Goal: Task Accomplishment & Management: Complete application form

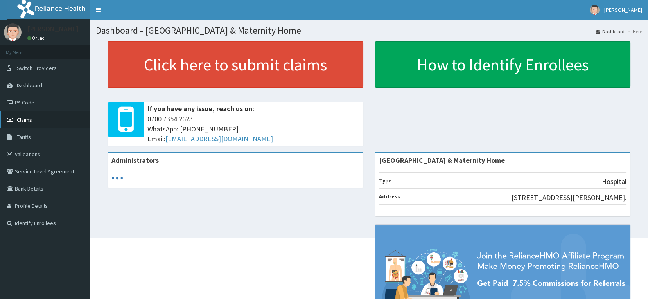
click at [25, 120] on span "Claims" at bounding box center [24, 119] width 15 height 7
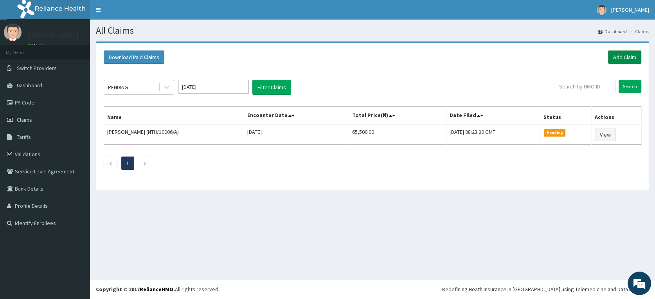
click at [617, 56] on link "Add Claim" at bounding box center [624, 56] width 33 height 13
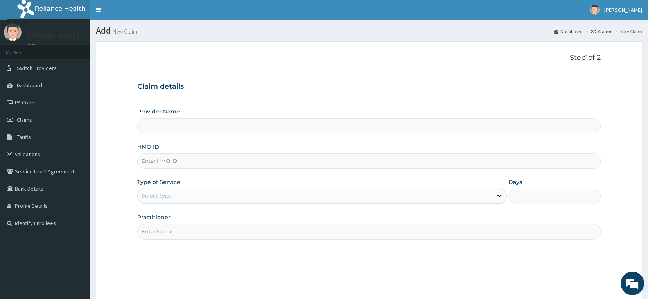
type input "[GEOGRAPHIC_DATA] & Maternity Home"
click at [279, 157] on input "HMO ID" at bounding box center [369, 160] width 464 height 15
type input "PRS/10294/A"
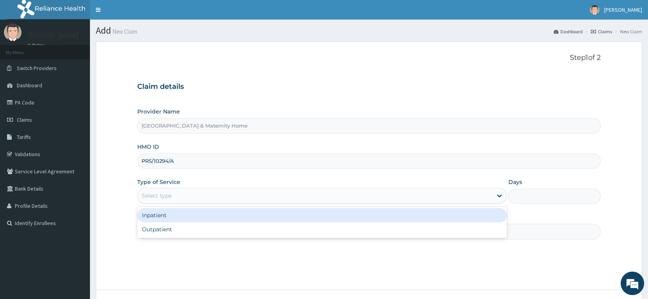
click at [240, 199] on div "Select type" at bounding box center [315, 195] width 355 height 13
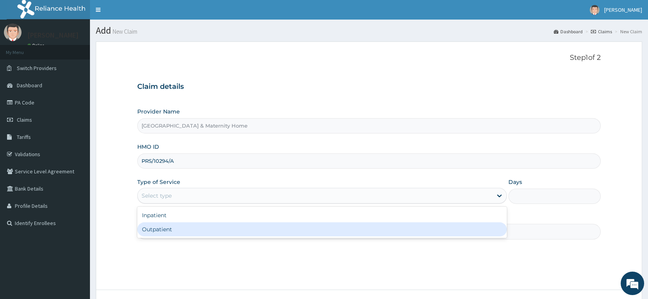
click at [211, 227] on div "Outpatient" at bounding box center [322, 229] width 370 height 14
type input "1"
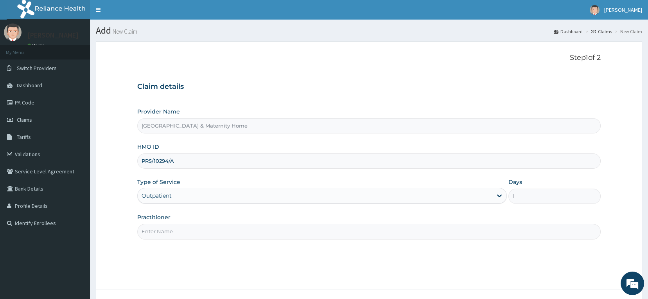
click at [212, 233] on input "Practitioner" at bounding box center [369, 231] width 464 height 15
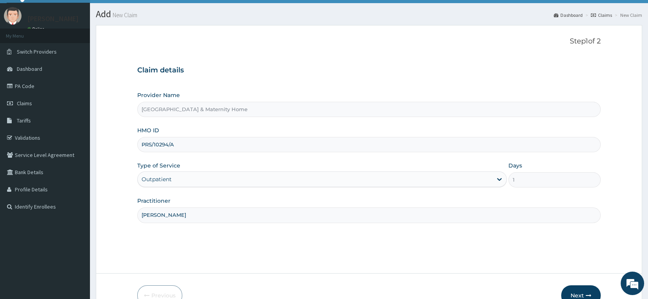
scroll to position [61, 0]
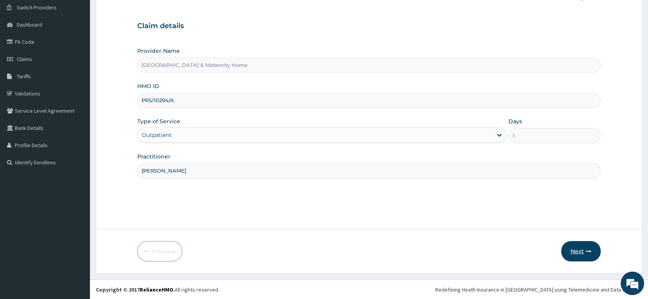
type input "[PERSON_NAME]"
click at [572, 246] on button "Next" at bounding box center [581, 251] width 40 height 20
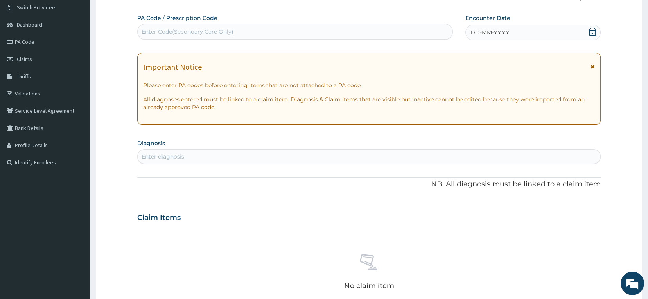
click at [592, 65] on icon at bounding box center [593, 66] width 4 height 5
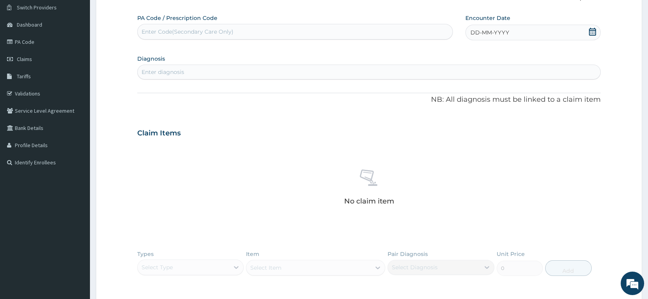
click at [589, 31] on icon at bounding box center [593, 32] width 8 height 8
click at [535, 93] on div "13" at bounding box center [536, 94] width 12 height 12
click at [442, 67] on div "Enter diagnosis" at bounding box center [369, 72] width 463 height 13
type input "[MEDICAL_DATA]"
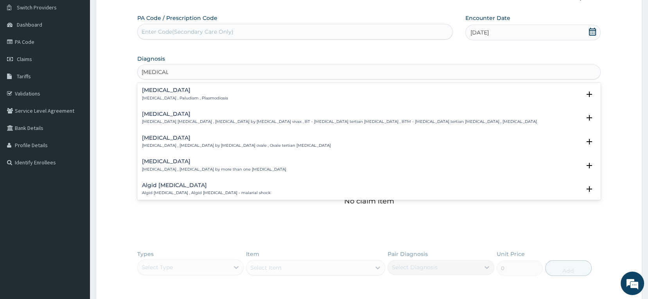
click at [235, 93] on div "[MEDICAL_DATA] [MEDICAL_DATA] , Paludism , Plasmodiosis" at bounding box center [369, 94] width 455 height 14
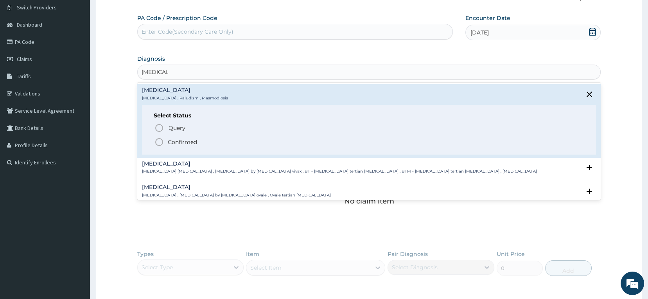
click at [182, 138] on p "Confirmed" at bounding box center [182, 142] width 29 height 8
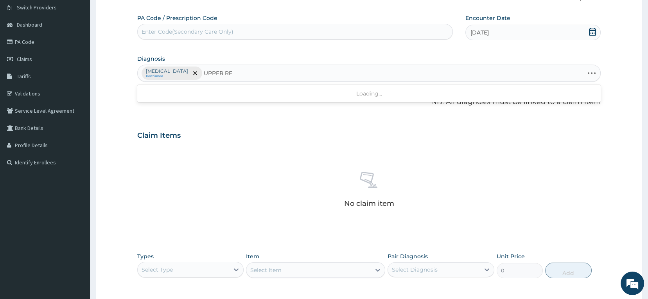
type input "UPPER RES"
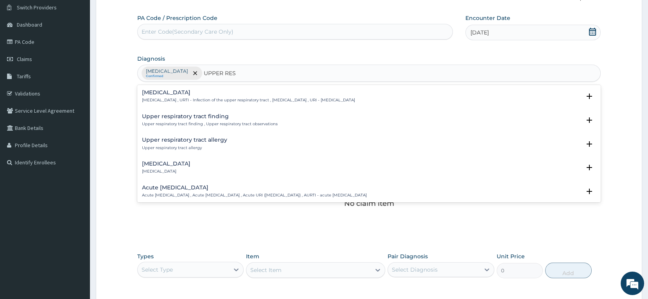
click at [196, 101] on p "[MEDICAL_DATA] , URTI - Infection of the upper respiratory tract , [MEDICAL_DAT…" at bounding box center [248, 99] width 213 height 5
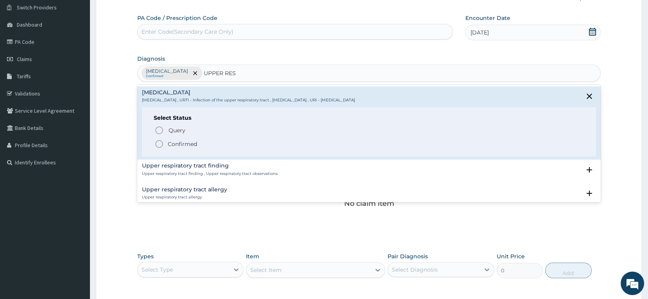
click at [178, 142] on p "Confirmed" at bounding box center [182, 144] width 29 height 8
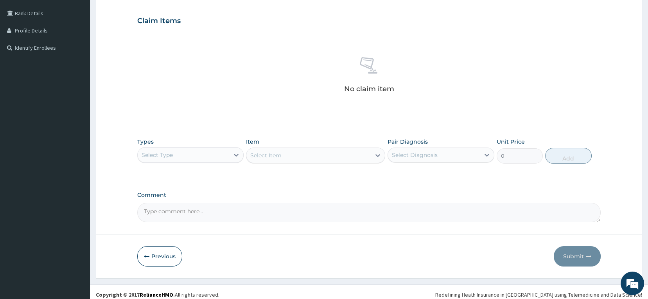
scroll to position [180, 0]
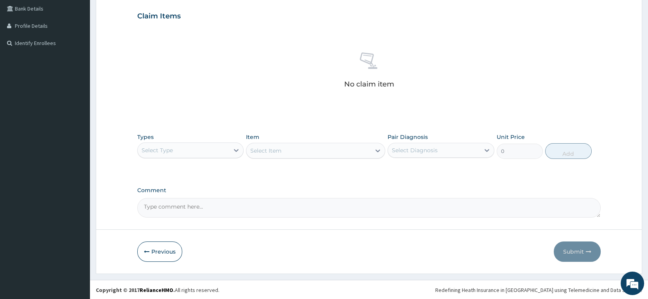
click at [184, 144] on div "Select Type" at bounding box center [184, 150] width 92 height 13
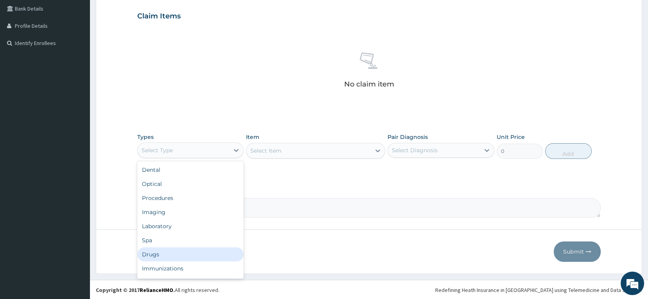
click at [159, 250] on div "Drugs" at bounding box center [190, 254] width 107 height 14
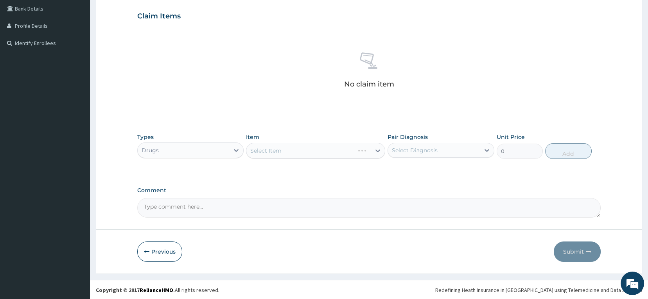
click at [268, 152] on div "Select Item" at bounding box center [315, 151] width 139 height 16
click at [302, 153] on div "Select Item" at bounding box center [308, 150] width 124 height 13
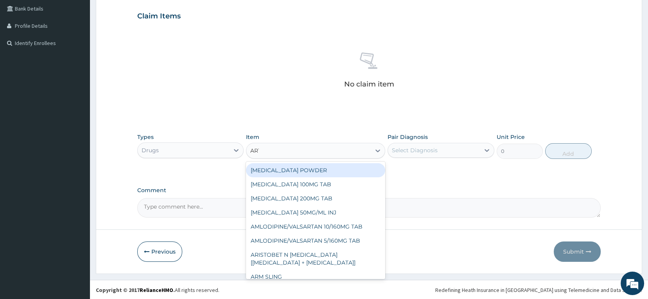
type input "ARTE"
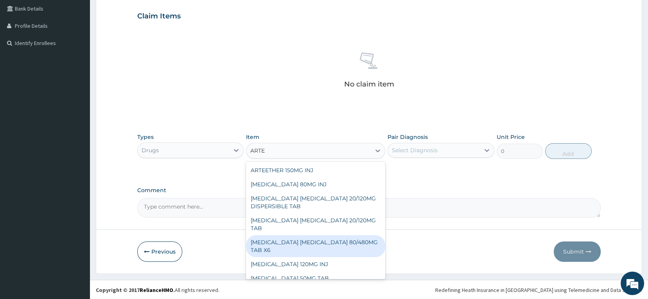
click at [304, 239] on div "[MEDICAL_DATA] [MEDICAL_DATA] 80/480MG TAB X6" at bounding box center [315, 246] width 139 height 22
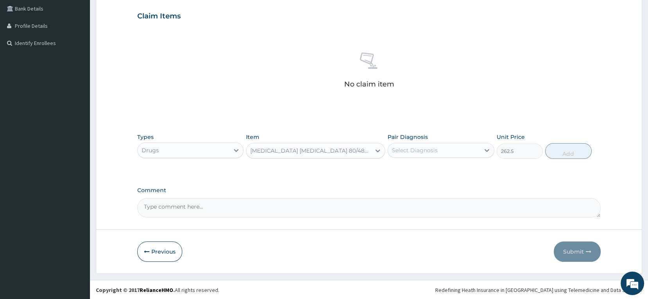
type input "262.5"
click at [410, 153] on div "Select Diagnosis" at bounding box center [415, 150] width 46 height 8
click at [425, 146] on div "Select Diagnosis" at bounding box center [415, 150] width 46 height 8
click at [422, 167] on div "[MEDICAL_DATA]" at bounding box center [441, 170] width 107 height 16
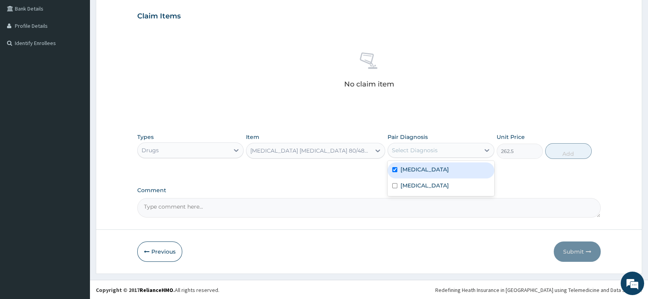
checkbox input "true"
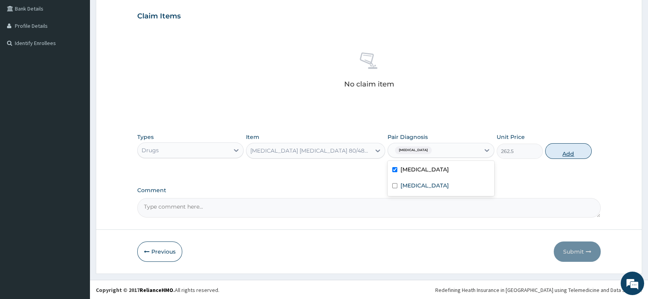
click at [563, 153] on button "Add" at bounding box center [568, 151] width 47 height 16
type input "0"
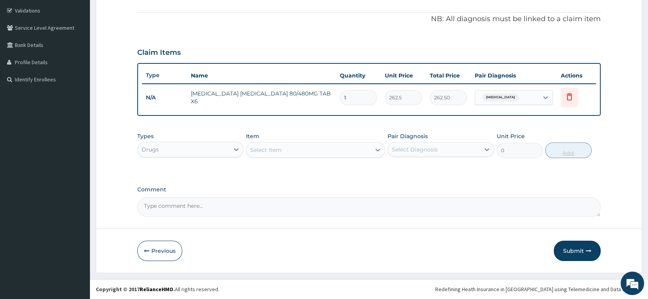
scroll to position [143, 0]
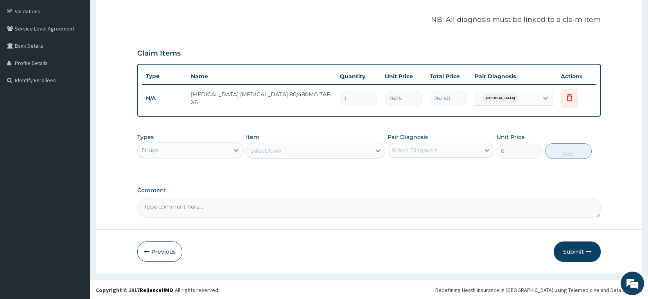
click at [355, 149] on div "Select Item" at bounding box center [308, 150] width 124 height 13
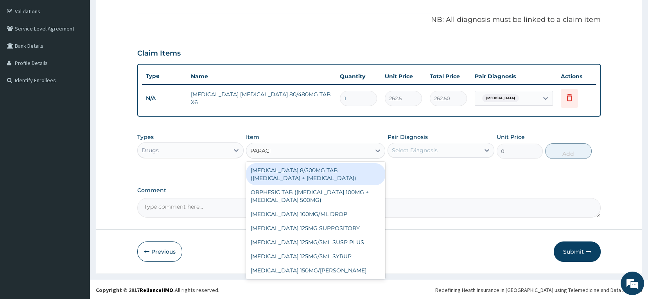
type input "PARAC"
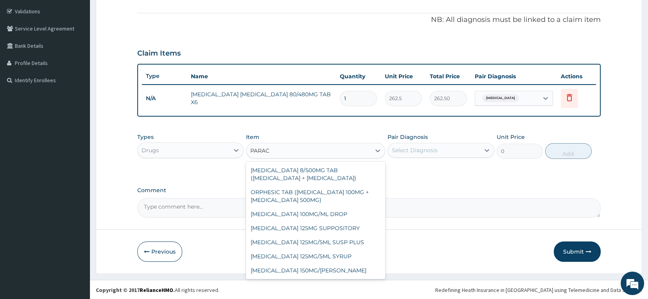
scroll to position [42, 0]
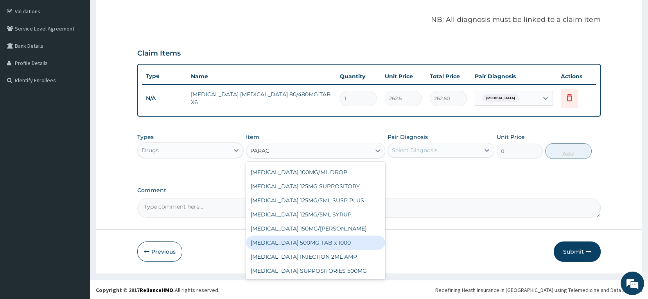
click at [312, 243] on div "[MEDICAL_DATA] 500MG TAB x 1000" at bounding box center [315, 243] width 139 height 14
type input "11.025"
click at [312, 243] on div "Previous Submit" at bounding box center [369, 251] width 464 height 20
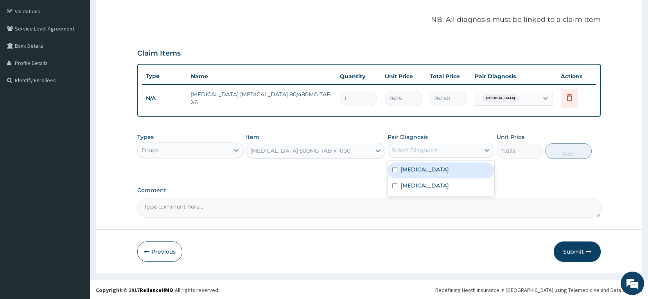
click at [407, 153] on div "Select Diagnosis" at bounding box center [415, 150] width 46 height 8
click at [406, 171] on label "[MEDICAL_DATA]" at bounding box center [425, 169] width 49 height 8
checkbox input "true"
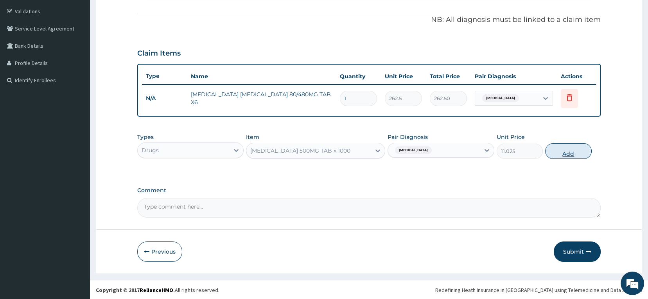
click at [557, 152] on button "Add" at bounding box center [568, 151] width 47 height 16
type input "0"
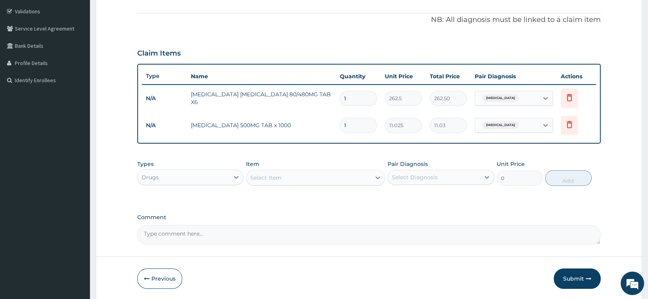
type input "18"
type input "198.45"
type input "18"
click at [364, 176] on div "Select Item" at bounding box center [308, 177] width 124 height 13
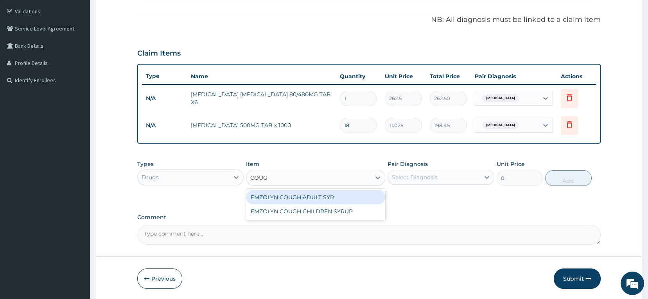
type input "COUGH"
click at [336, 200] on div "EMZOLYN COUGH ADULT SYR" at bounding box center [315, 197] width 139 height 14
type input "735"
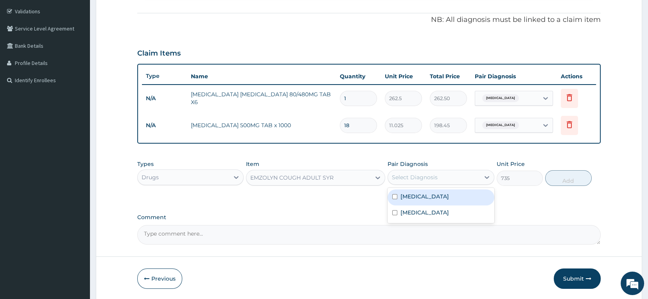
click at [406, 182] on div "Select Diagnosis" at bounding box center [434, 177] width 92 height 13
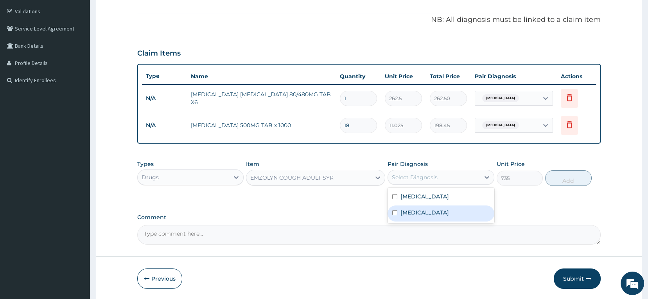
click at [407, 210] on label "[MEDICAL_DATA]" at bounding box center [425, 213] width 49 height 8
checkbox input "true"
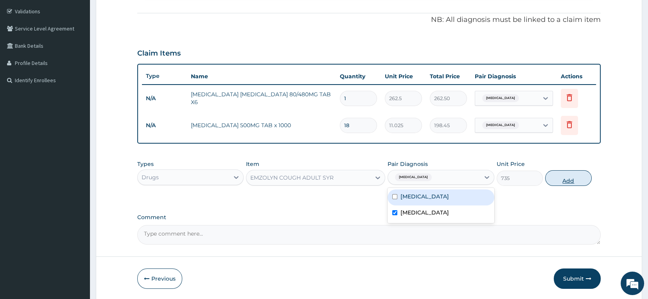
click at [559, 180] on button "Add" at bounding box center [568, 178] width 47 height 16
type input "0"
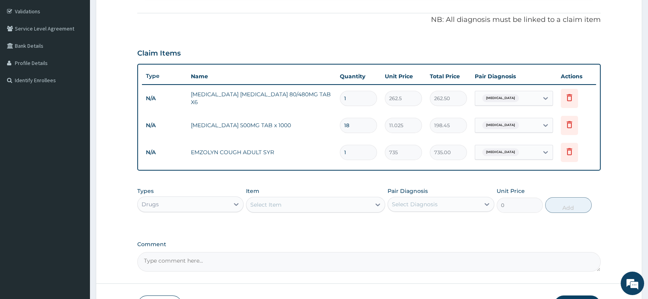
click at [366, 206] on div "Select Item" at bounding box center [308, 204] width 124 height 13
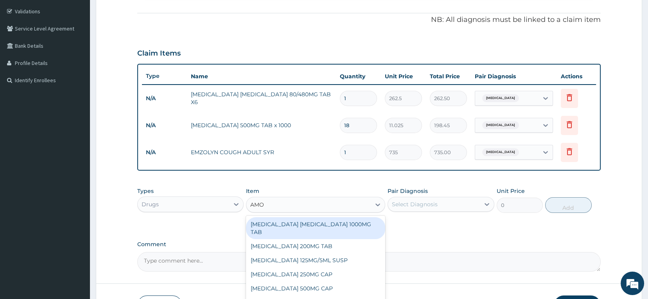
type input "AMOX"
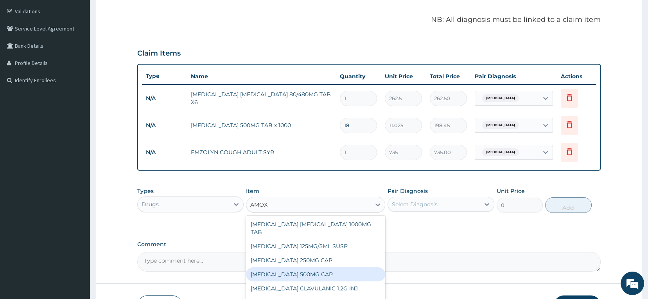
click at [315, 273] on div "[MEDICAL_DATA] 500MG CAP" at bounding box center [315, 274] width 139 height 14
type input "35"
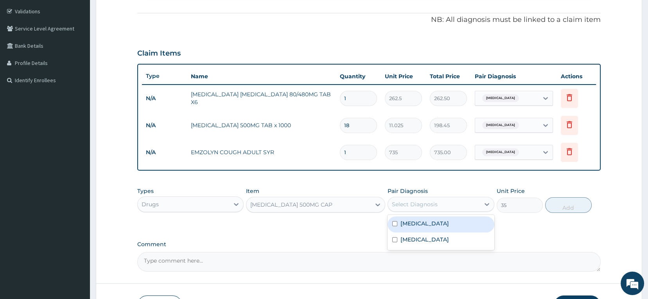
click at [406, 207] on div "Select Diagnosis" at bounding box center [415, 204] width 46 height 8
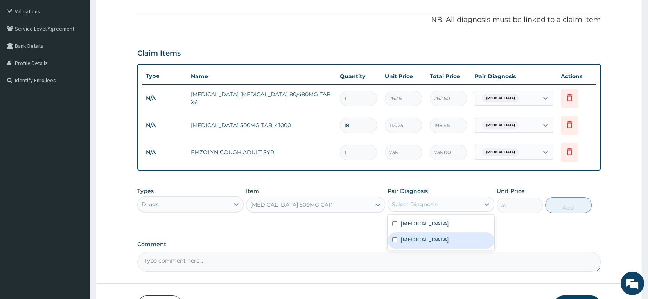
click at [405, 240] on label "[MEDICAL_DATA]" at bounding box center [425, 240] width 49 height 8
checkbox input "true"
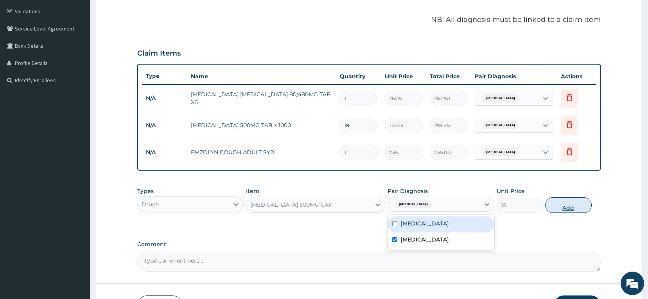
click at [563, 206] on button "Add" at bounding box center [568, 205] width 47 height 16
type input "0"
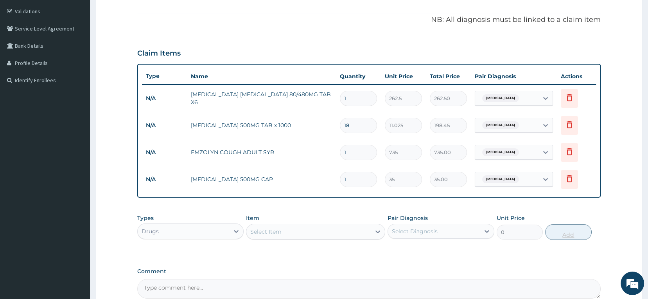
type input "15"
type input "525.00"
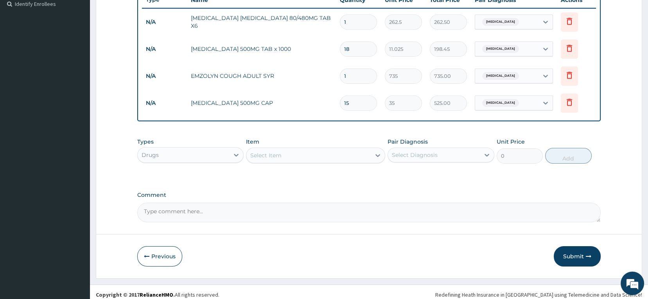
scroll to position [225, 0]
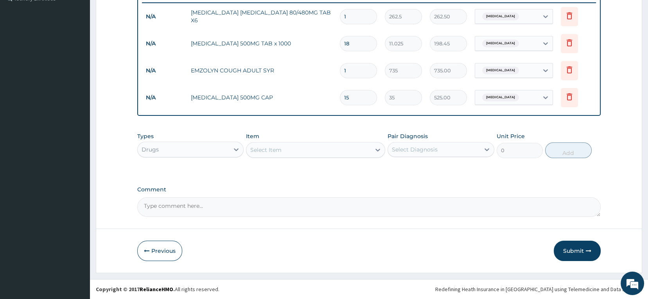
type input "15"
click at [338, 149] on div "Select Item" at bounding box center [308, 150] width 124 height 13
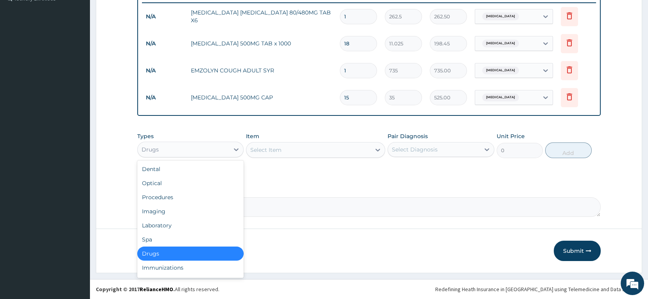
click at [225, 150] on div "Drugs" at bounding box center [184, 149] width 92 height 13
click at [206, 196] on div "Procedures" at bounding box center [190, 197] width 107 height 14
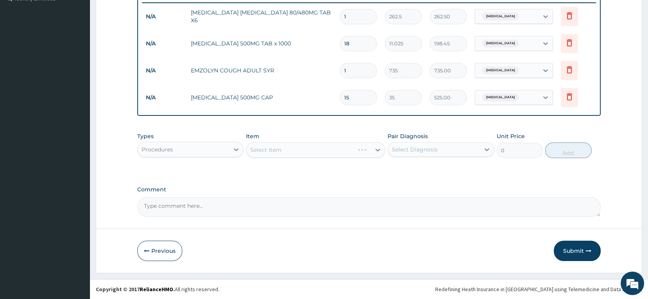
click at [288, 154] on div "Select Item" at bounding box center [315, 150] width 139 height 16
click at [288, 154] on div "Select Item" at bounding box center [308, 150] width 124 height 13
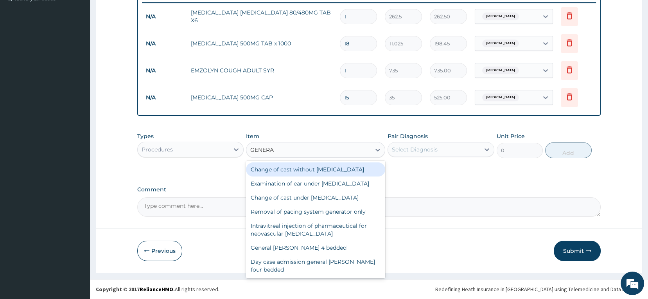
type input "GENERAL"
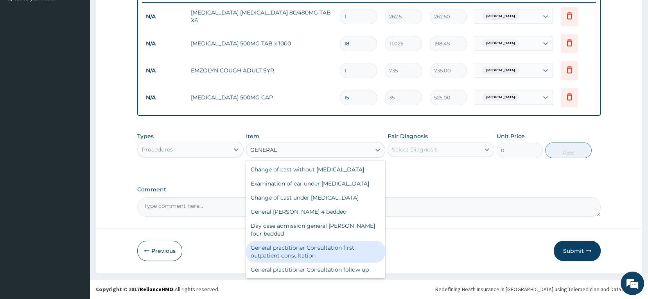
click at [302, 258] on div "General practitioner Consultation first outpatient consultation" at bounding box center [315, 252] width 139 height 22
type input "2500"
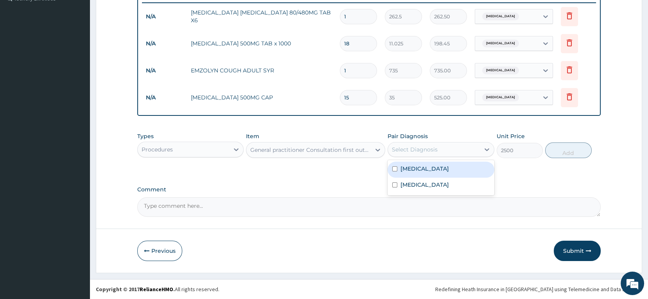
click at [404, 151] on div "Select Diagnosis" at bounding box center [415, 150] width 46 height 8
click at [407, 168] on label "[MEDICAL_DATA]" at bounding box center [425, 169] width 49 height 8
checkbox input "true"
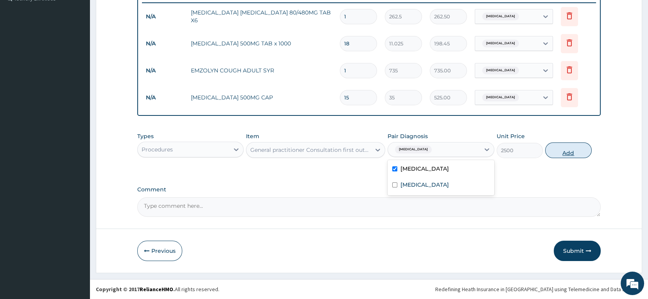
click at [553, 156] on button "Add" at bounding box center [568, 150] width 47 height 16
type input "0"
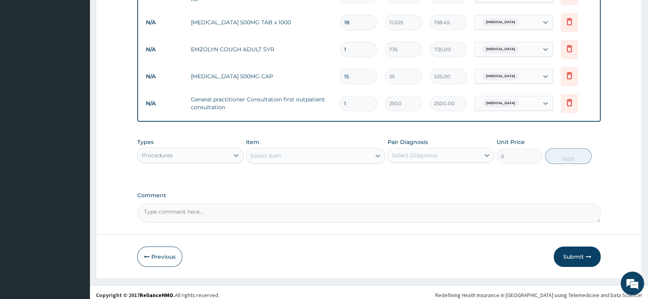
scroll to position [252, 0]
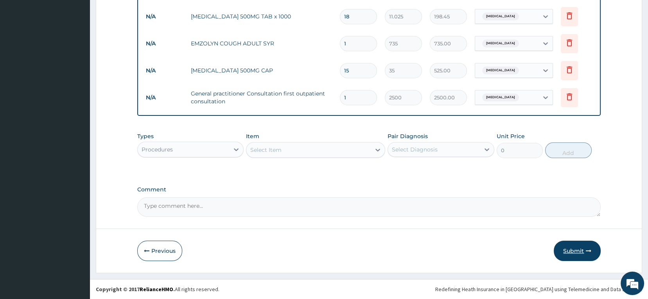
click at [565, 243] on button "Submit" at bounding box center [577, 251] width 47 height 20
